Goal: Task Accomplishment & Management: Manage account settings

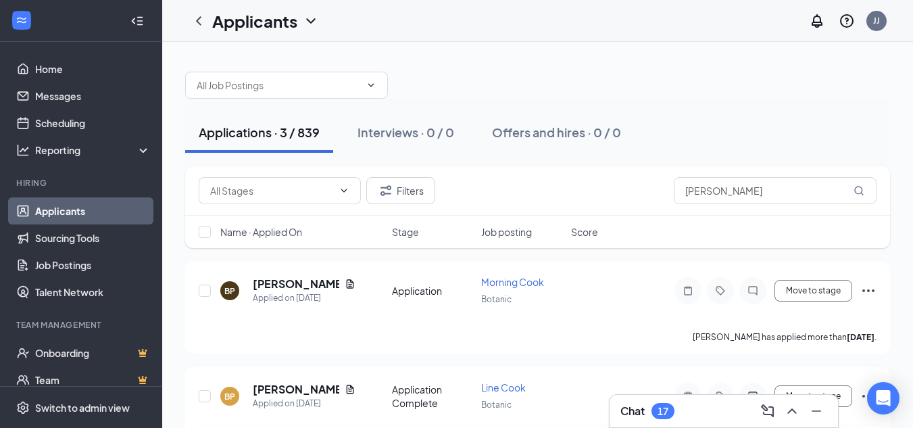
click at [551, 72] on div at bounding box center [537, 78] width 705 height 41
click at [203, 25] on icon "ChevronLeft" at bounding box center [198, 21] width 16 height 16
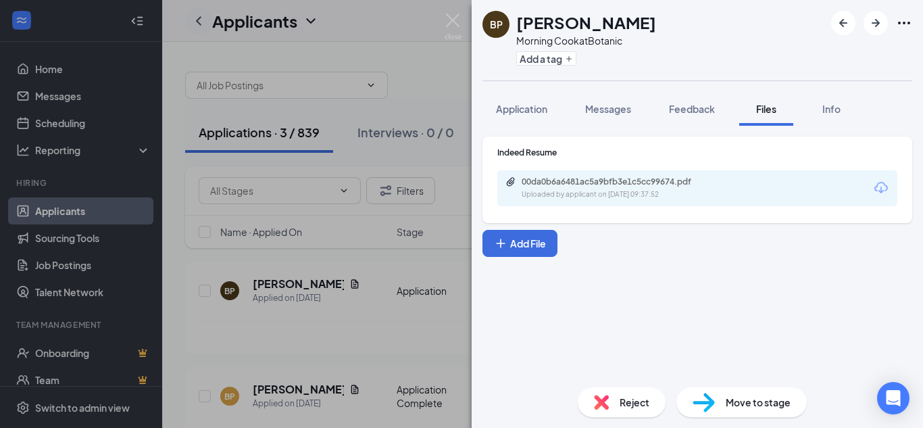
click at [203, 25] on div "BP [PERSON_NAME] Morning Cook at Botanic Add a tag Application Messages Feedbac…" at bounding box center [461, 214] width 923 height 428
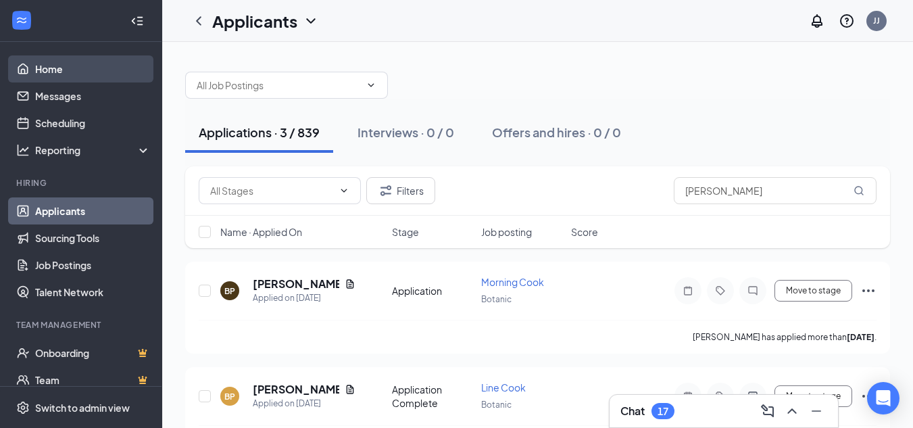
click at [52, 64] on link "Home" at bounding box center [93, 68] width 116 height 27
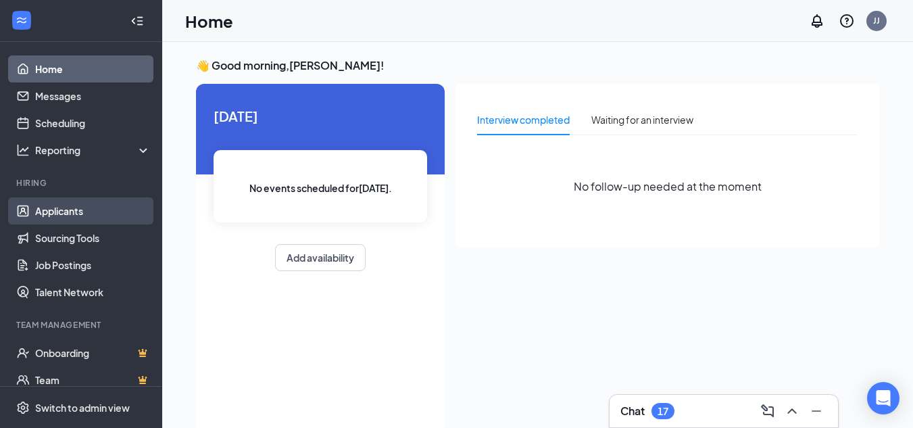
click at [79, 220] on link "Applicants" at bounding box center [93, 210] width 116 height 27
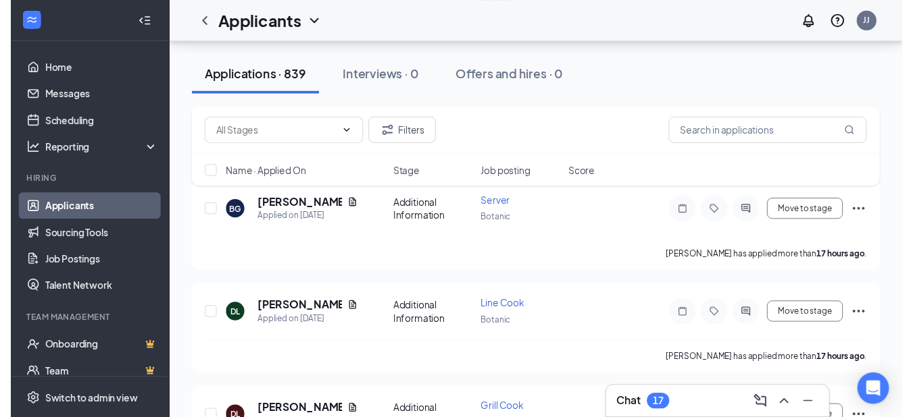
scroll to position [2364, 0]
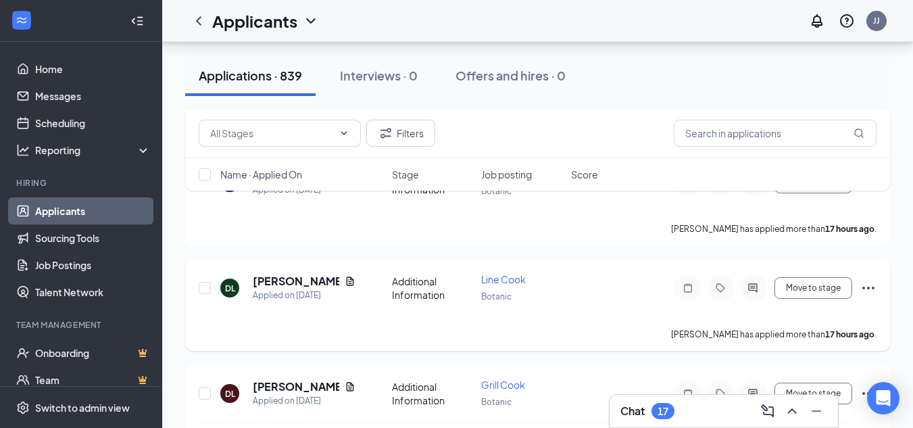
click at [345, 282] on icon "Document" at bounding box center [350, 281] width 11 height 11
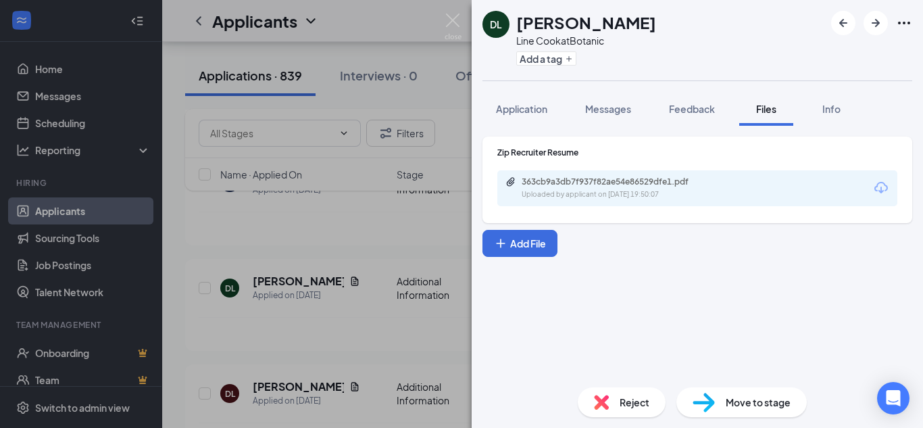
click at [710, 203] on div "363cb9a3db7f937f82ae54e86529dfe1.pdf Uploaded by applicant on [DATE] 19:50:07" at bounding box center [697, 188] width 400 height 36
click at [713, 195] on div "Uploaded by applicant on [DATE] 19:50:07" at bounding box center [622, 194] width 203 height 11
click at [320, 226] on div "DL [PERSON_NAME] Line Cook at Botanic Add a tag Application Messages Feedback F…" at bounding box center [461, 214] width 923 height 428
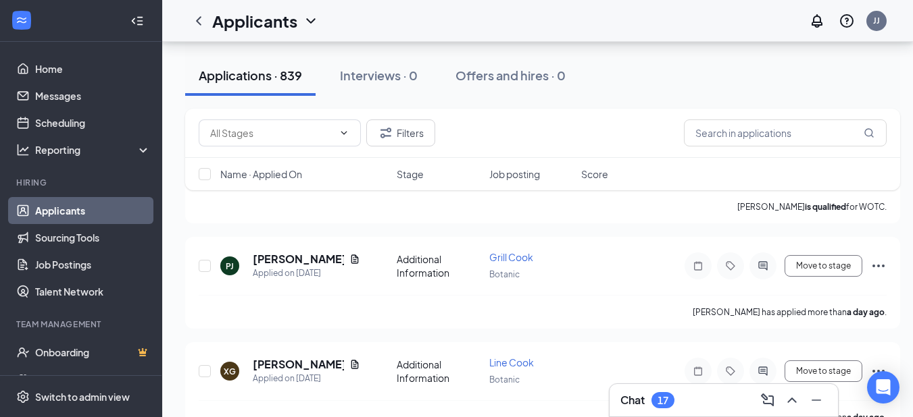
scroll to position [3985, 0]
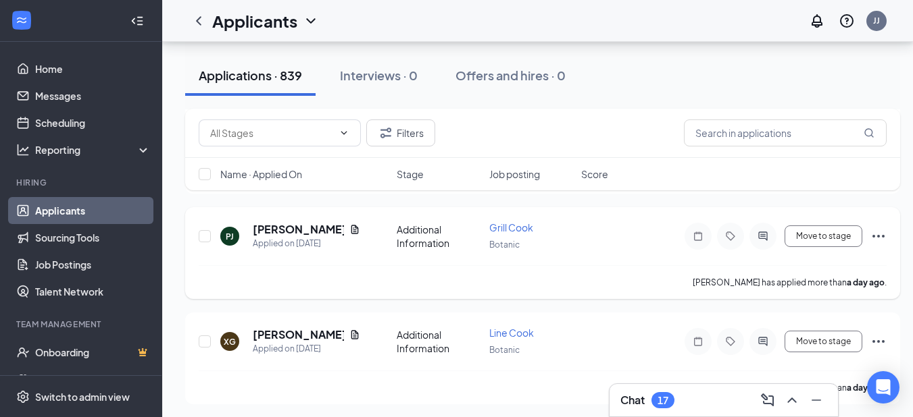
click at [351, 230] on icon "Document" at bounding box center [354, 229] width 7 height 9
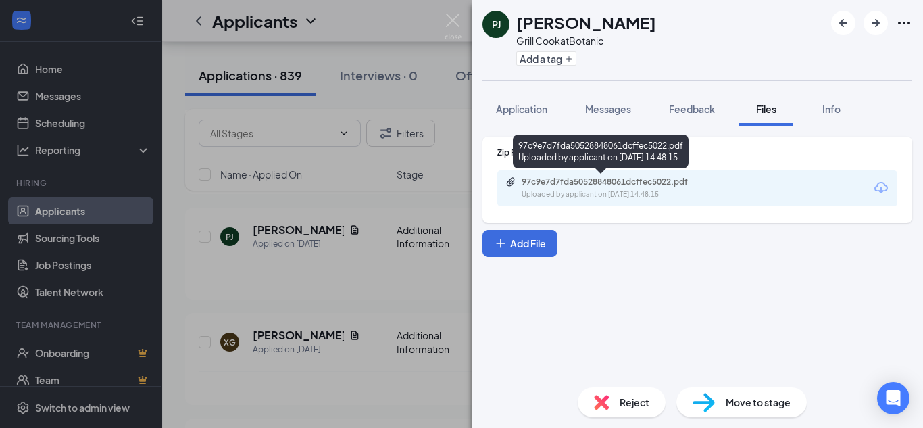
click at [549, 182] on div "97c9e7d7fda50528848061dcffec5022.pdf" at bounding box center [615, 181] width 189 height 11
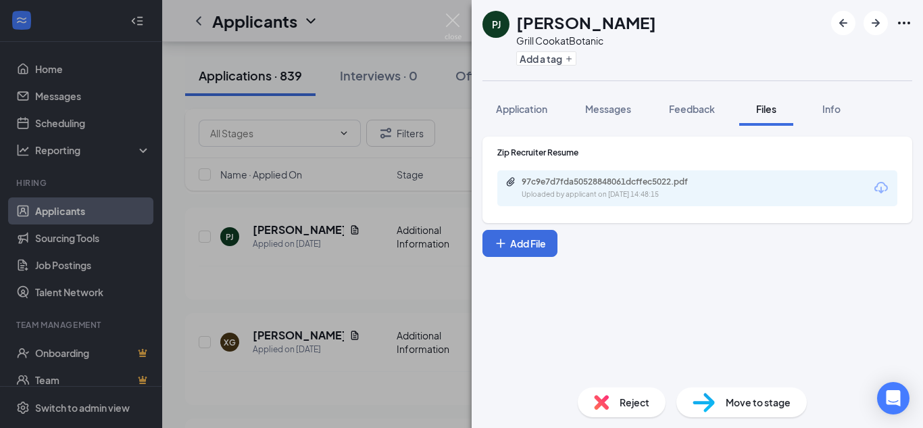
click at [335, 186] on div "[PERSON_NAME] [PERSON_NAME] Grill [PERSON_NAME] at Botanic Add a tag Applicatio…" at bounding box center [461, 214] width 923 height 428
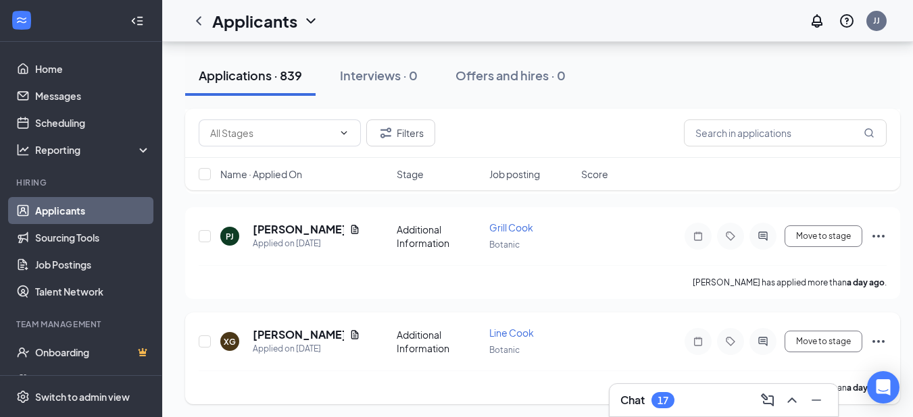
click at [349, 330] on icon "Document" at bounding box center [354, 335] width 11 height 11
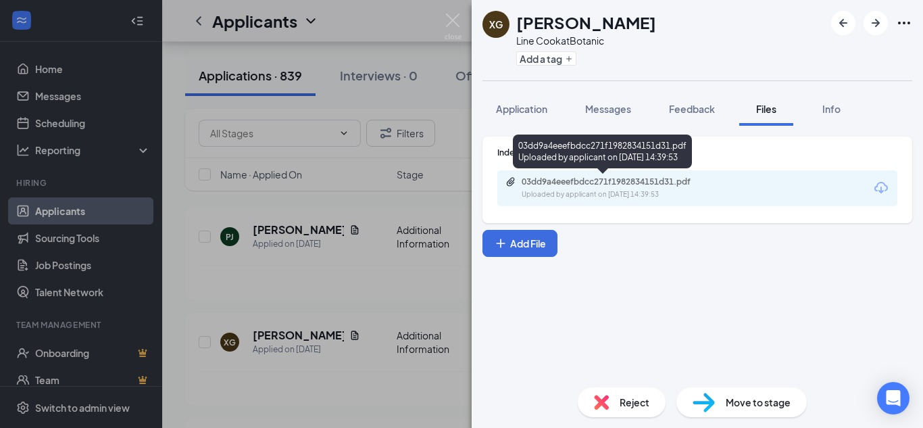
click at [617, 178] on div "03dd9a4eeefbdcc271f1982834151d31.pdf" at bounding box center [615, 181] width 189 height 11
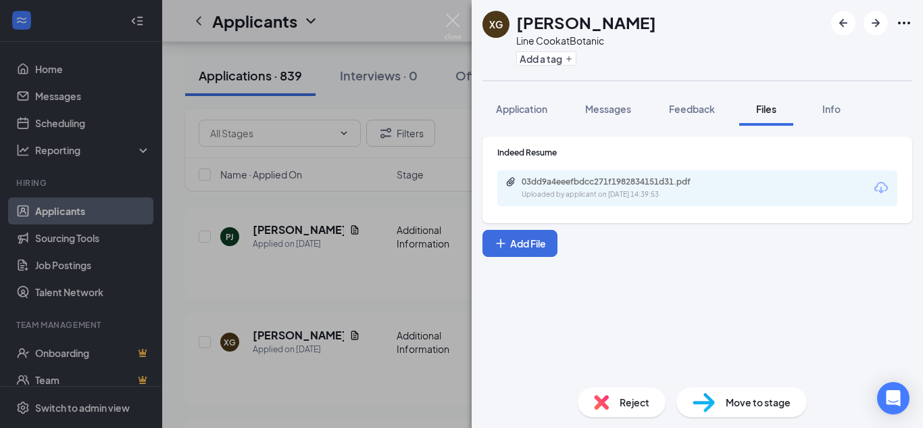
click at [419, 22] on div "XG [PERSON_NAME] Line Cook at Botanic Add a tag Application Messages Feedback F…" at bounding box center [461, 214] width 923 height 428
click at [457, 16] on div "Applicants JJ" at bounding box center [542, 21] width 761 height 42
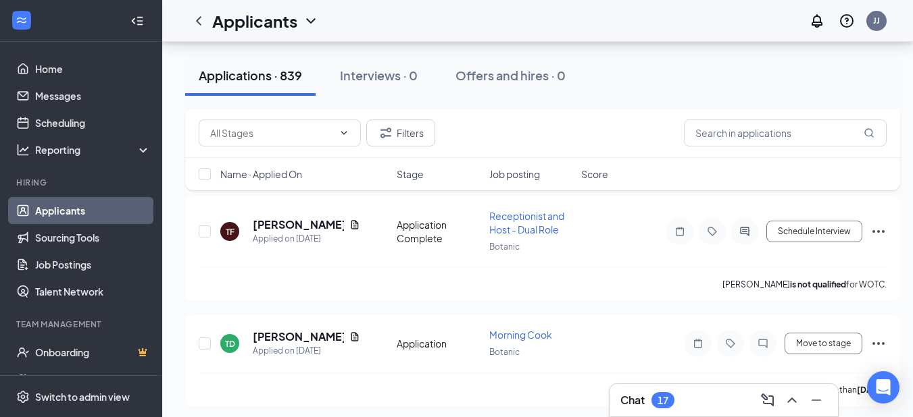
scroll to position [6350, 0]
